Goal: Transaction & Acquisition: Purchase product/service

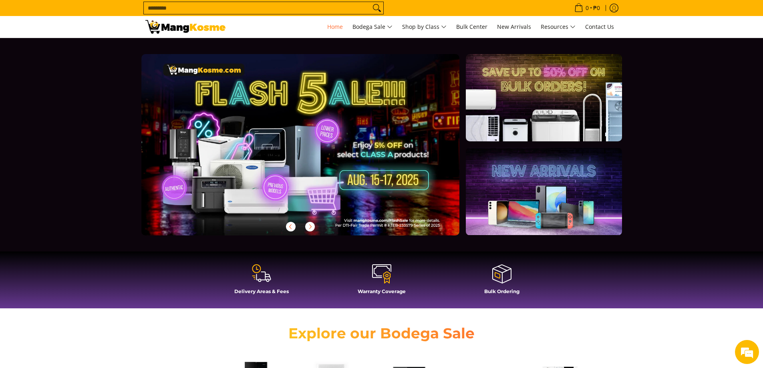
click at [260, 273] on icon at bounding box center [261, 272] width 19 height 19
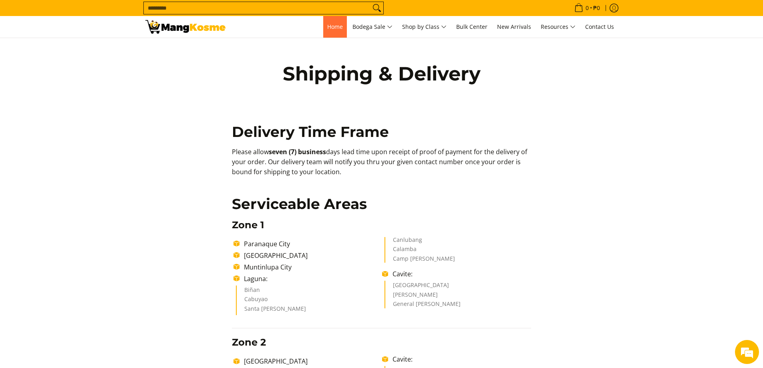
click at [335, 29] on span "Home" at bounding box center [335, 27] width 16 height 8
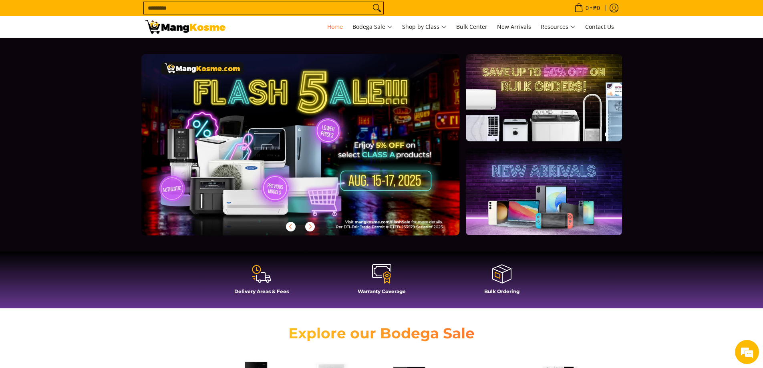
click at [301, 153] on link at bounding box center [313, 151] width 344 height 194
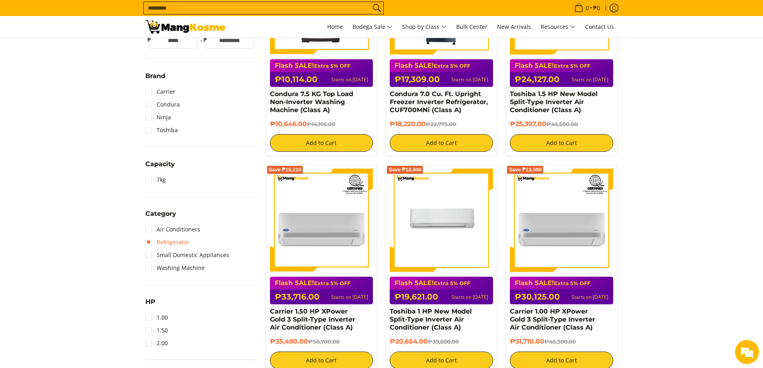
click at [170, 242] on link "Refrigerator" at bounding box center [167, 242] width 44 height 13
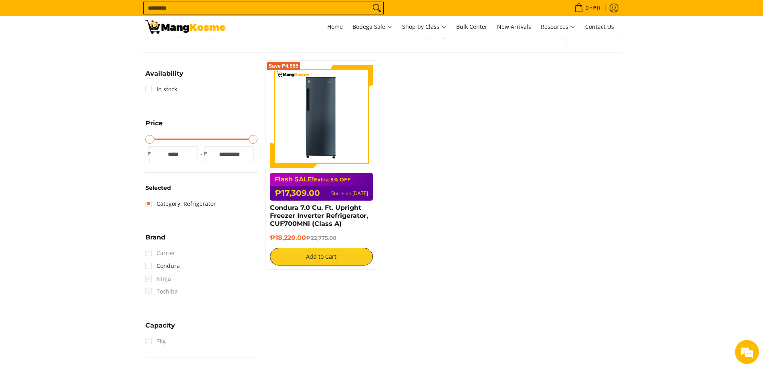
scroll to position [129, 0]
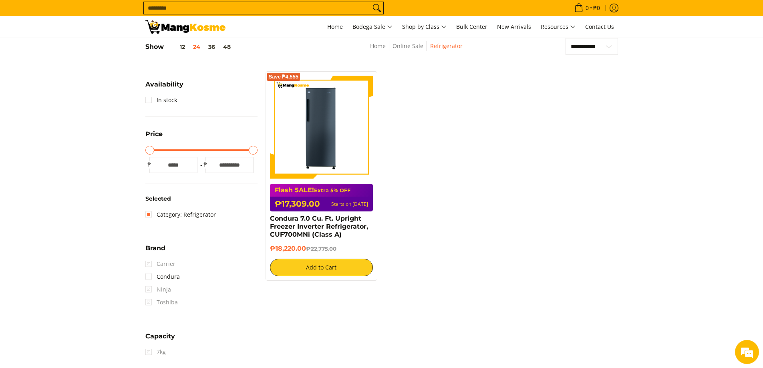
click at [153, 90] on summary "Availability" at bounding box center [164, 87] width 38 height 12
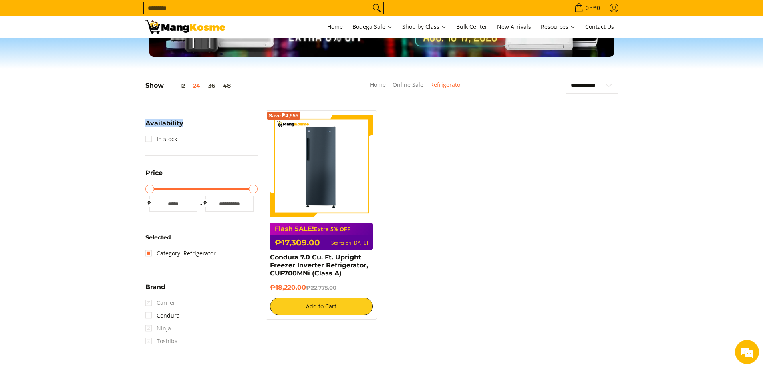
scroll to position [89, 0]
